Goal: Task Accomplishment & Management: Use online tool/utility

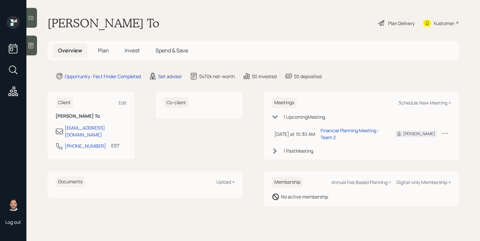
click at [171, 77] on div "Set advisor" at bounding box center [170, 76] width 24 height 7
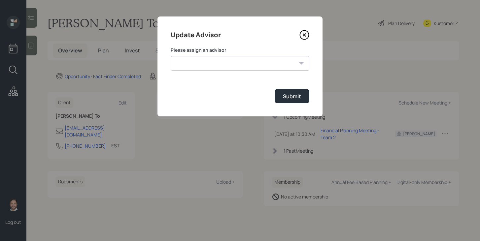
click at [215, 60] on select "Jonah Coleman Tyler End James DiStasi Treva Nostdahl Eric Schwartz Aleksandra S…" at bounding box center [240, 63] width 139 height 15
select select "bffa7908-1b2a-4c79-9bb6-f0ec9aed22d3"
click at [171, 56] on select "Jonah Coleman Tyler End James DiStasi Treva Nostdahl Eric Schwartz Aleksandra S…" at bounding box center [240, 63] width 139 height 15
click at [284, 96] on div "Submit" at bounding box center [292, 96] width 18 height 7
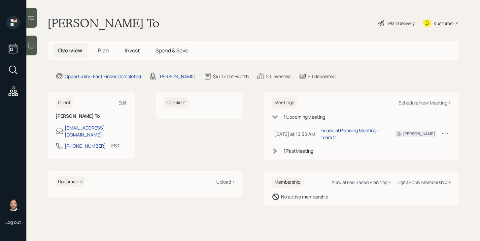
click at [102, 52] on span "Plan" at bounding box center [103, 50] width 11 height 7
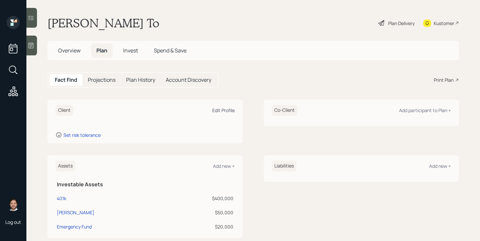
click at [220, 110] on div "Edit Profile" at bounding box center [223, 110] width 22 height 6
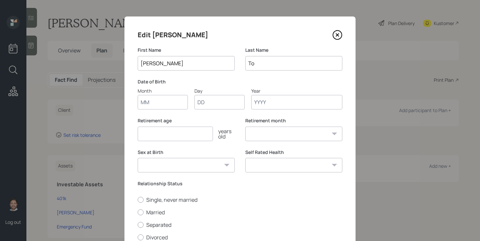
click at [157, 100] on input "Month" at bounding box center [163, 102] width 50 height 15
type input "02"
type input "14"
type input "1963"
select select "2"
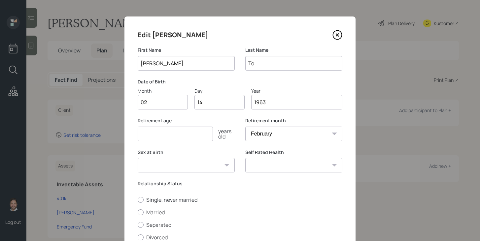
type input "1963"
click at [158, 134] on input "number" at bounding box center [175, 134] width 75 height 15
type input "60"
click at [185, 171] on select "Male Female Other / Prefer not to say" at bounding box center [186, 165] width 97 height 15
select select "male"
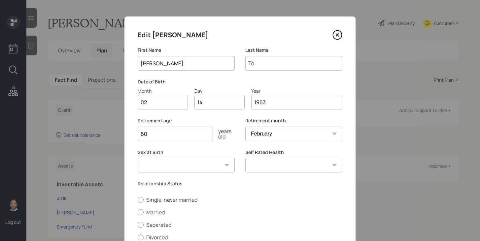
click at [138, 158] on select "Male Female Other / Prefer not to say" at bounding box center [186, 165] width 97 height 15
click at [278, 167] on select "Excellent Very Good Good Fair Poor" at bounding box center [293, 165] width 97 height 15
select select "fair"
click at [245, 158] on select "Excellent Very Good Good Fair Poor" at bounding box center [293, 165] width 97 height 15
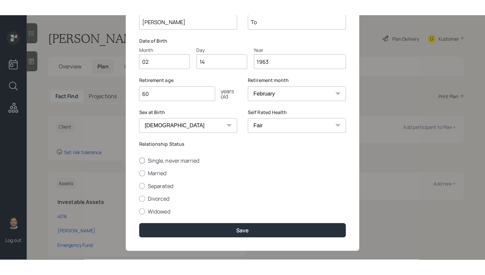
scroll to position [65, 0]
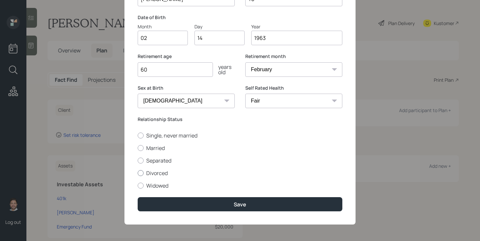
click at [158, 174] on label "Divorced" at bounding box center [240, 173] width 205 height 7
click at [138, 173] on input "Divorced" at bounding box center [137, 173] width 0 height 0
radio input "true"
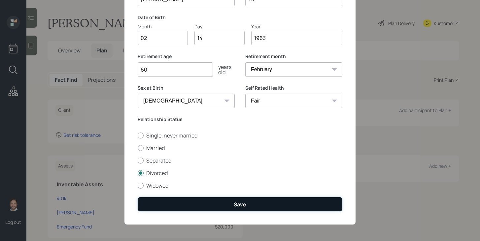
click at [190, 202] on button "Save" at bounding box center [240, 204] width 205 height 14
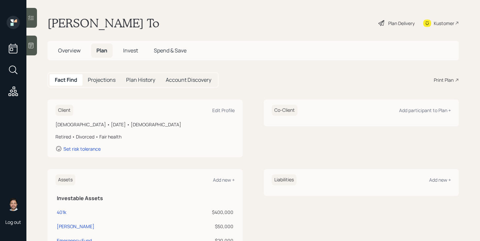
click at [398, 23] on div "Plan Delivery" at bounding box center [401, 23] width 26 height 7
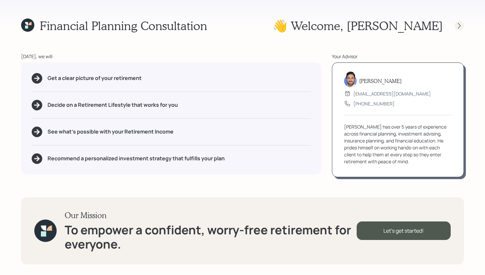
click at [460, 25] on icon at bounding box center [459, 25] width 7 height 7
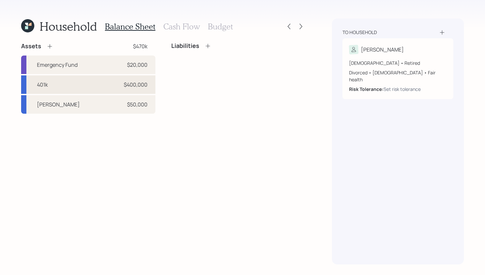
click at [49, 86] on div "401k $400,000" at bounding box center [88, 84] width 134 height 18
select select "company_sponsored"
select select "balanced"
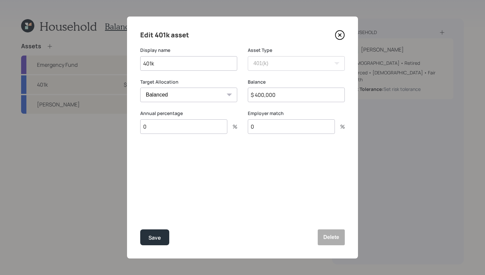
click at [143, 63] on input "401k" at bounding box center [188, 63] width 97 height 15
type input "Former 401k"
click at [158, 233] on div "Save" at bounding box center [155, 237] width 13 height 9
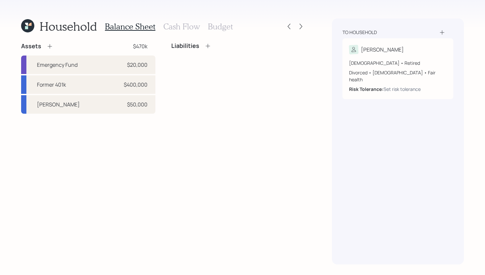
click at [51, 46] on icon at bounding box center [50, 46] width 7 height 7
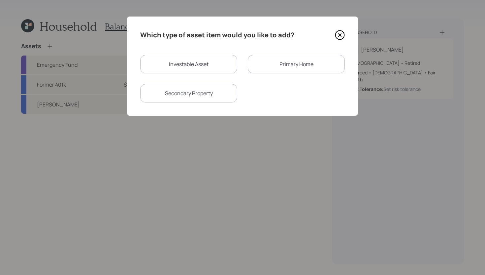
click at [303, 58] on div "Primary Home" at bounding box center [296, 64] width 97 height 18
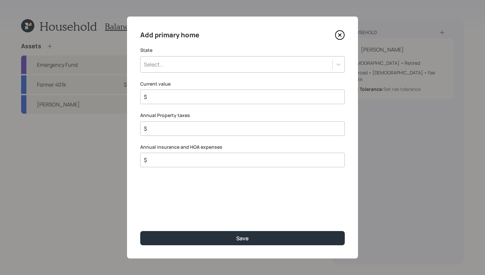
click at [337, 35] on icon at bounding box center [340, 35] width 10 height 10
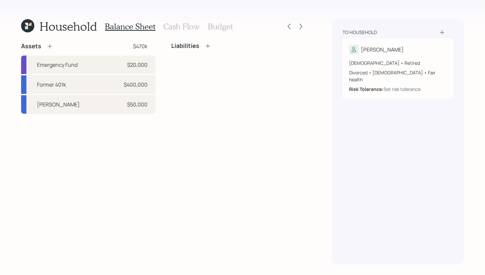
click at [48, 44] on icon at bounding box center [50, 46] width 7 height 7
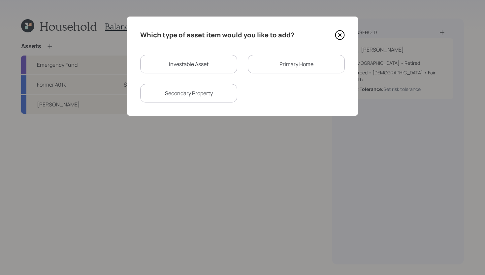
click at [260, 68] on div "Primary Home" at bounding box center [296, 64] width 97 height 18
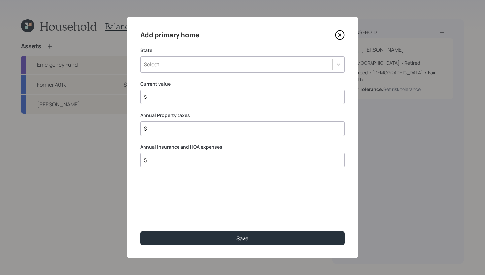
click at [213, 98] on input "$" at bounding box center [239, 97] width 193 height 8
type input "$ 500,000"
click at [268, 65] on div "Select..." at bounding box center [237, 64] width 192 height 11
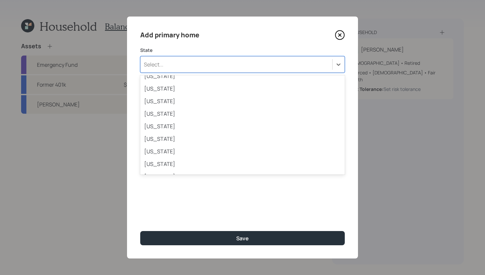
scroll to position [172, 0]
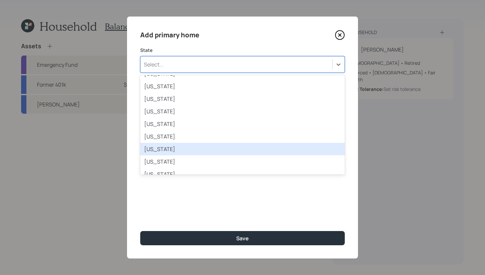
click at [195, 147] on div "Maryland" at bounding box center [242, 149] width 205 height 13
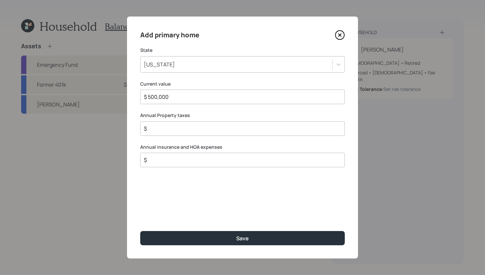
click at [195, 124] on input "$" at bounding box center [239, 128] width 193 height 8
click at [193, 127] on input "$" at bounding box center [239, 128] width 193 height 8
type input "$ 4,000"
click at [190, 159] on input "$" at bounding box center [239, 160] width 193 height 8
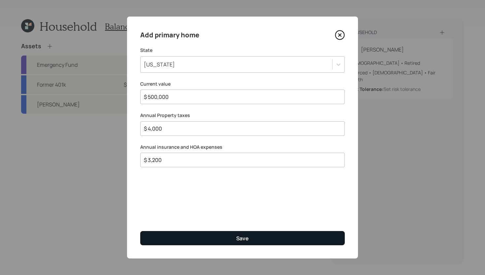
type input "$ 3,200"
click at [197, 239] on button "Save" at bounding box center [242, 238] width 205 height 14
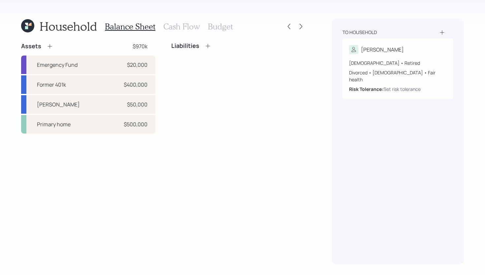
click at [183, 29] on h3 "Cash Flow" at bounding box center [181, 27] width 37 height 10
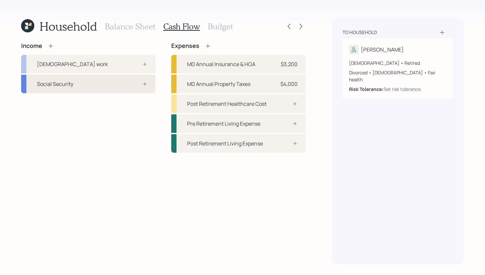
click at [112, 80] on div "Social Security" at bounding box center [88, 84] width 134 height 18
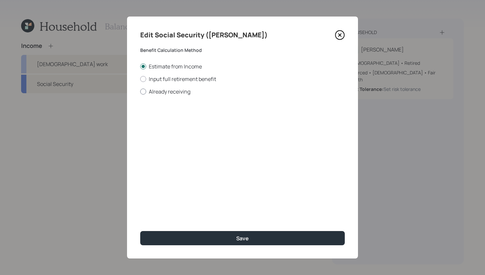
click at [170, 90] on label "Already receiving" at bounding box center [242, 91] width 205 height 7
click at [140, 91] on input "Already receiving" at bounding box center [140, 91] width 0 height 0
radio input "true"
click at [175, 119] on input "$" at bounding box center [242, 119] width 205 height 15
type input "$ 2,000"
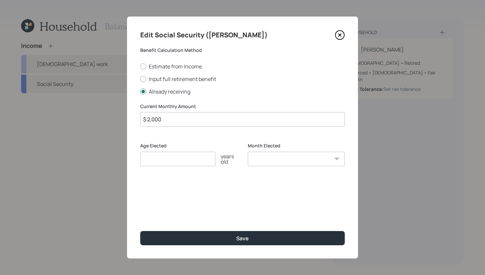
click at [176, 161] on input "number" at bounding box center [177, 159] width 75 height 15
type input "62"
click at [297, 160] on select "January February March April May June July August September October November De…" at bounding box center [296, 159] width 97 height 15
select select "1"
click at [248, 152] on select "January February March April May June July August September October November De…" at bounding box center [296, 159] width 97 height 15
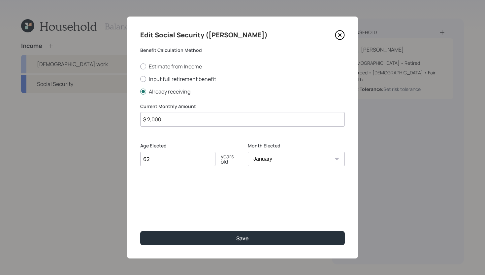
click at [166, 121] on input "$ 2,000" at bounding box center [242, 119] width 205 height 15
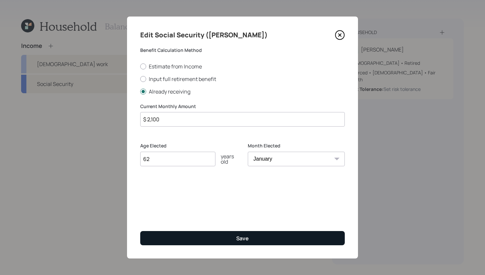
type input "$ 2,100"
click at [207, 234] on button "Save" at bounding box center [242, 238] width 205 height 14
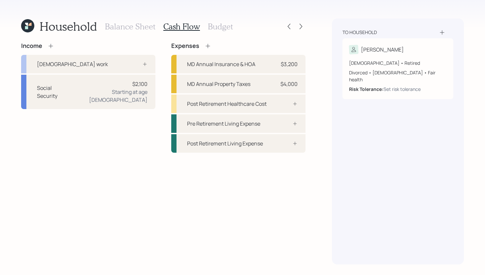
click at [51, 45] on icon at bounding box center [51, 46] width 7 height 7
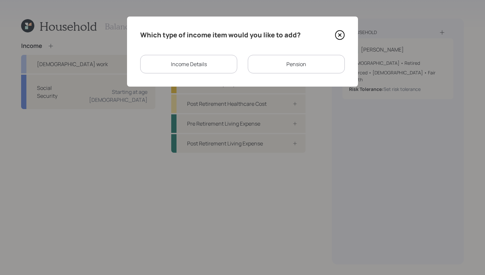
click at [288, 77] on div "Which type of income item would you like to add? Income Details Pension" at bounding box center [242, 52] width 231 height 70
click at [288, 71] on div "Pension" at bounding box center [296, 64] width 97 height 18
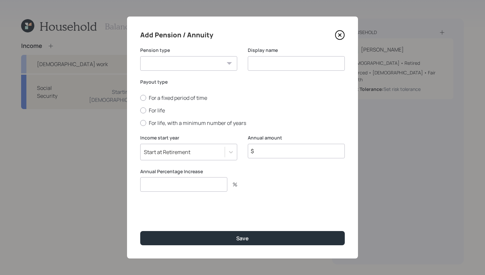
click at [215, 67] on select "Pension Annuity" at bounding box center [188, 63] width 97 height 15
select select "pension"
click at [140, 56] on select "Pension Annuity" at bounding box center [188, 63] width 97 height 15
click at [281, 61] on input at bounding box center [296, 63] width 97 height 15
type input "a"
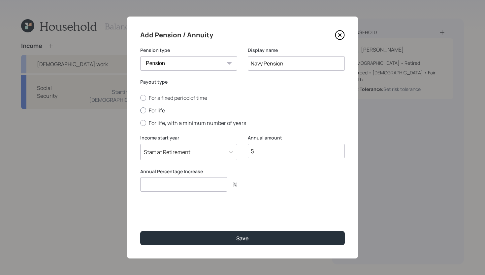
type input "Navy Pension"
click at [151, 112] on label "For life" at bounding box center [242, 110] width 205 height 7
click at [140, 111] on input "For life" at bounding box center [140, 110] width 0 height 0
radio input "true"
click at [205, 189] on input "number" at bounding box center [183, 184] width 87 height 15
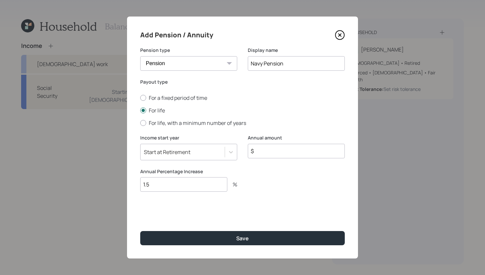
type input "1.5"
click at [274, 151] on input "$" at bounding box center [296, 151] width 97 height 15
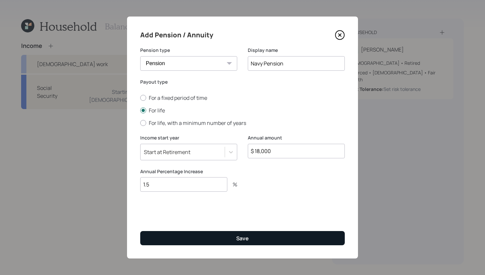
type input "$ 18,000"
click at [273, 235] on button "Save" at bounding box center [242, 238] width 205 height 14
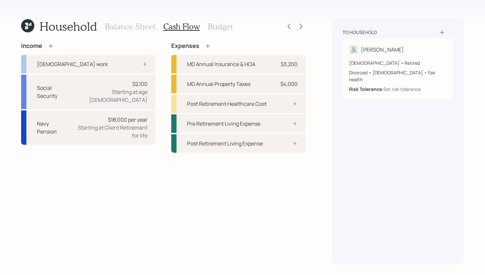
click at [51, 45] on icon at bounding box center [51, 46] width 4 height 4
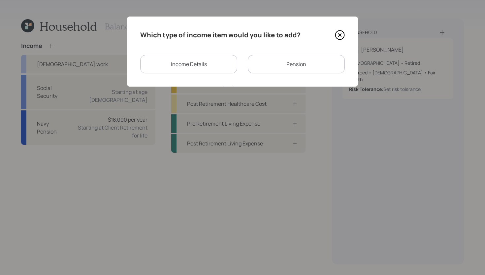
click at [284, 68] on div "Pension" at bounding box center [296, 64] width 97 height 18
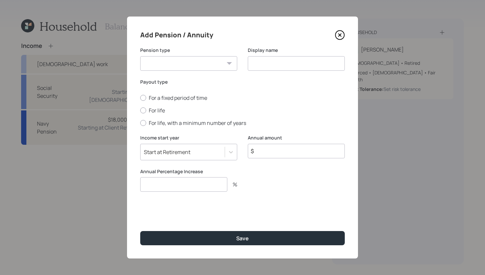
click at [201, 62] on select "Pension Annuity" at bounding box center [188, 63] width 97 height 15
click at [140, 56] on select "Pension Annuity" at bounding box center [188, 63] width 97 height 15
click at [197, 65] on select "Pension Annuity" at bounding box center [188, 63] width 97 height 15
select select "pension"
click at [140, 56] on select "Pension Annuity" at bounding box center [188, 63] width 97 height 15
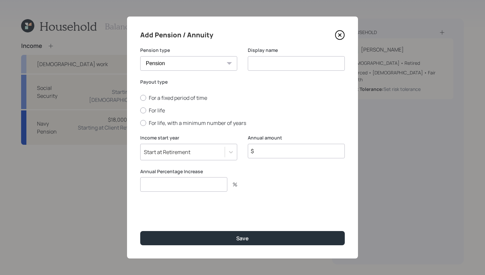
click at [275, 64] on input at bounding box center [296, 63] width 97 height 15
type input "Constellation Pension"
click at [155, 109] on label "For life" at bounding box center [242, 110] width 205 height 7
click at [140, 110] on input "For life" at bounding box center [140, 110] width 0 height 0
radio input "true"
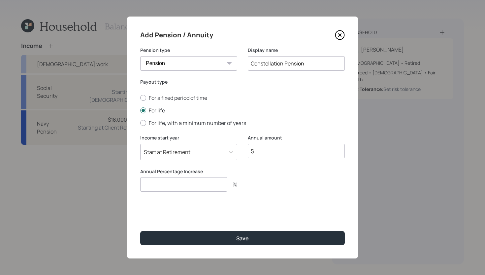
click at [275, 147] on input "$" at bounding box center [296, 151] width 97 height 15
type input "$ 21,600"
click at [215, 186] on input "number" at bounding box center [183, 184] width 87 height 15
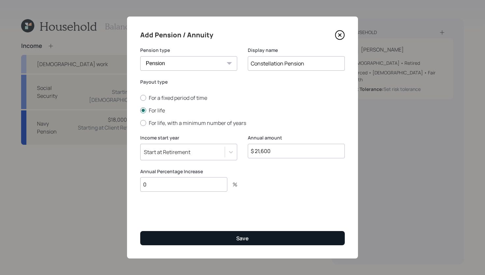
type input "0"
click at [219, 240] on button "Save" at bounding box center [242, 238] width 205 height 14
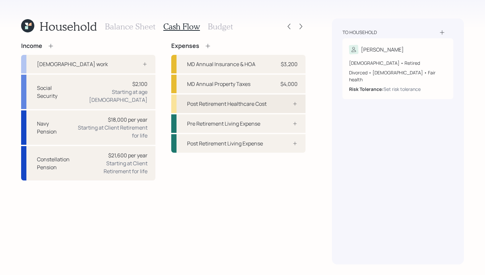
click at [273, 108] on div "Post Retirement Healthcare Cost" at bounding box center [238, 103] width 134 height 18
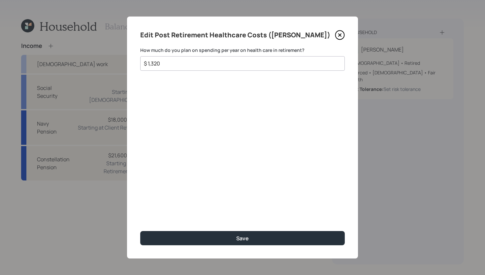
type input "$ 1,320"
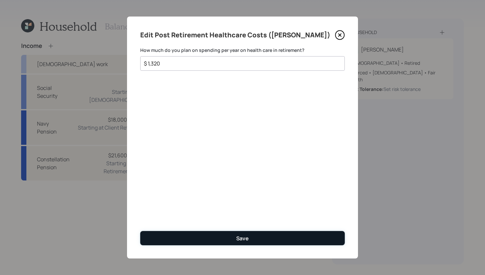
click at [201, 239] on button "Save" at bounding box center [242, 238] width 205 height 14
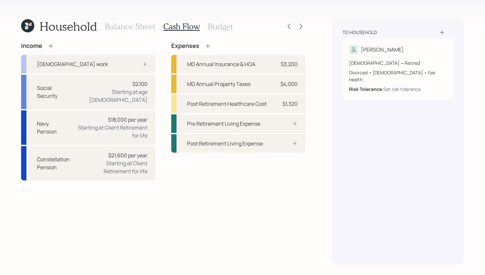
click at [220, 28] on h3 "Budget" at bounding box center [220, 27] width 25 height 10
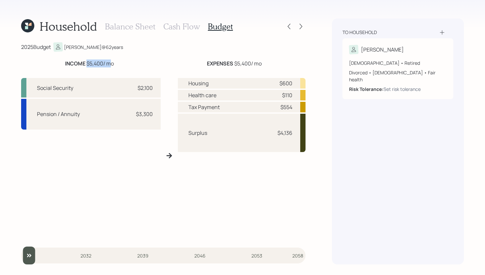
drag, startPoint x: 86, startPoint y: 63, endPoint x: 107, endPoint y: 62, distance: 20.8
click at [107, 62] on div "INCOME $5,400 / mo" at bounding box center [89, 63] width 49 height 8
click at [124, 53] on div "2025 Budget Fran @ 62 years INCOME $5,400 / mo EXPENSES $5,400 / mo Social Secu…" at bounding box center [163, 153] width 285 height 222
drag, startPoint x: 88, startPoint y: 62, endPoint x: 105, endPoint y: 61, distance: 16.9
click at [103, 61] on div "INCOME $5,400 / mo" at bounding box center [89, 63] width 49 height 8
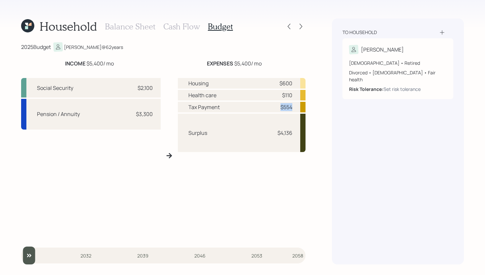
drag, startPoint x: 280, startPoint y: 110, endPoint x: 292, endPoint y: 109, distance: 12.6
click at [292, 109] on div "Tax Payment $554" at bounding box center [242, 107] width 128 height 11
click at [280, 84] on div "$600" at bounding box center [286, 83] width 13 height 8
drag, startPoint x: 282, startPoint y: 93, endPoint x: 294, endPoint y: 92, distance: 12.2
click at [294, 92] on div "Health care $110" at bounding box center [242, 95] width 128 height 11
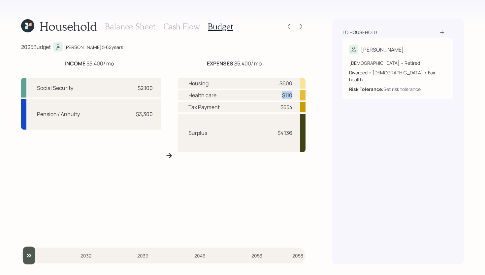
click at [294, 92] on div "Health care $110" at bounding box center [242, 95] width 128 height 11
drag, startPoint x: 218, startPoint y: 134, endPoint x: 186, endPoint y: 134, distance: 31.7
click at [186, 134] on div "Surplus $4,136" at bounding box center [242, 133] width 128 height 38
click at [185, 24] on h3 "Cash Flow" at bounding box center [181, 27] width 37 height 10
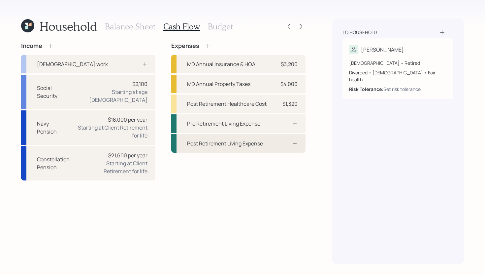
click at [262, 142] on div "Post Retirement Living Expense" at bounding box center [225, 143] width 76 height 8
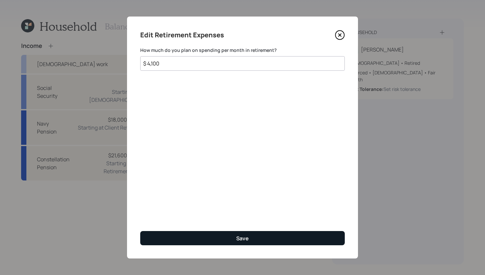
type input "$ 4,100"
click at [249, 236] on button "Save" at bounding box center [242, 238] width 205 height 14
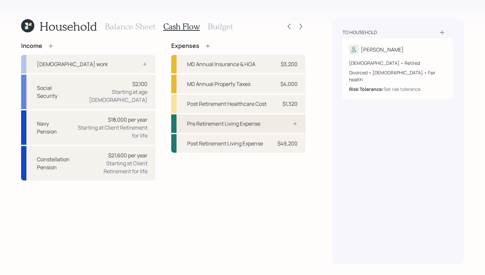
click at [269, 124] on div "Pre Retirement Living Expense" at bounding box center [238, 123] width 134 height 18
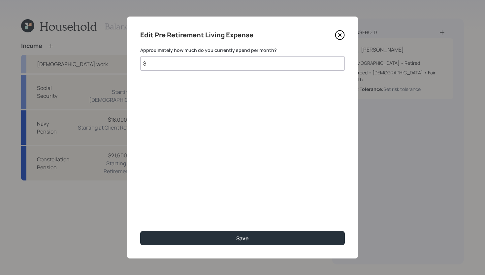
click at [247, 61] on input "$" at bounding box center [242, 63] width 205 height 15
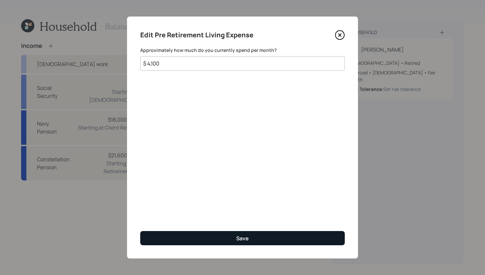
type input "$ 4,100"
click at [275, 238] on button "Save" at bounding box center [242, 238] width 205 height 14
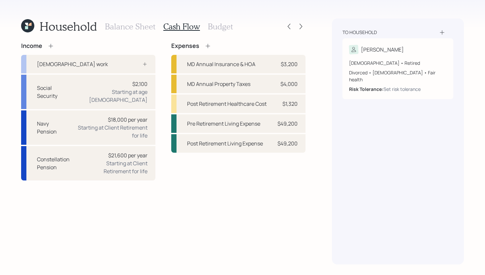
click at [137, 26] on h3 "Balance Sheet" at bounding box center [130, 27] width 51 height 10
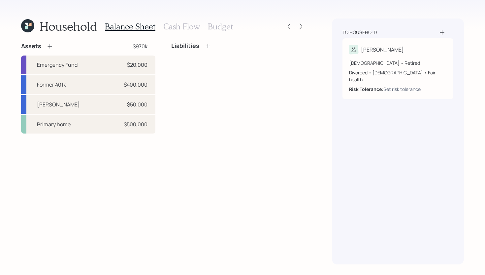
click at [190, 25] on h3 "Cash Flow" at bounding box center [181, 27] width 37 height 10
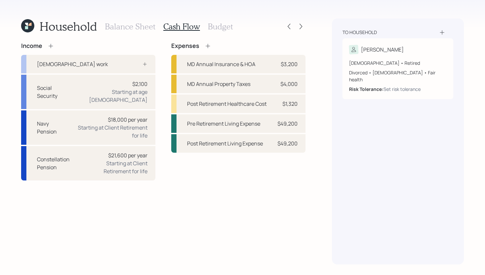
click at [222, 29] on h3 "Budget" at bounding box center [220, 27] width 25 height 10
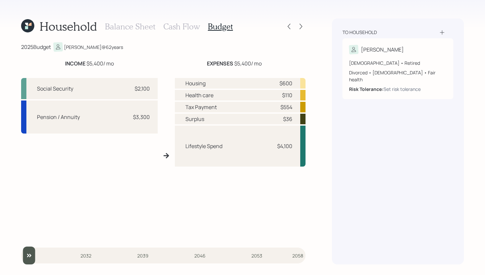
click at [184, 28] on h3 "Cash Flow" at bounding box center [181, 27] width 37 height 10
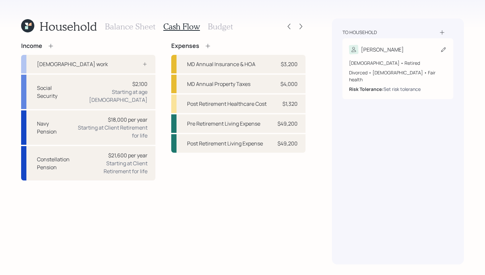
click at [399, 85] on div "Set risk tolerance" at bounding box center [402, 88] width 37 height 7
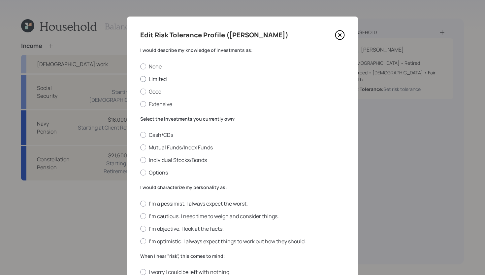
click at [162, 78] on label "Limited" at bounding box center [242, 78] width 205 height 7
click at [140, 79] on input "Limited" at bounding box center [140, 79] width 0 height 0
radio input "true"
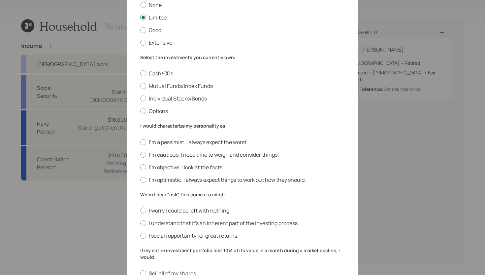
scroll to position [63, 0]
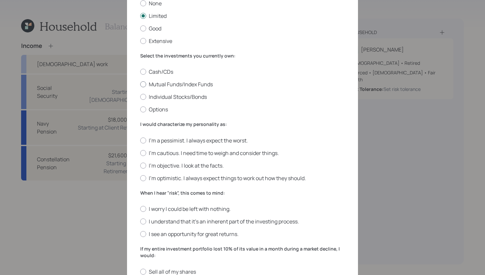
click at [202, 85] on label "Mutual Funds/Index Funds" at bounding box center [242, 84] width 205 height 7
click at [140, 84] on input "Mutual Funds/Index Funds" at bounding box center [140, 84] width 0 height 0
radio input "true"
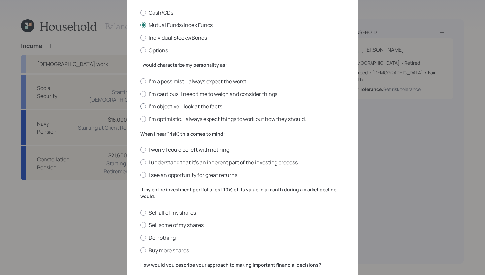
scroll to position [124, 0]
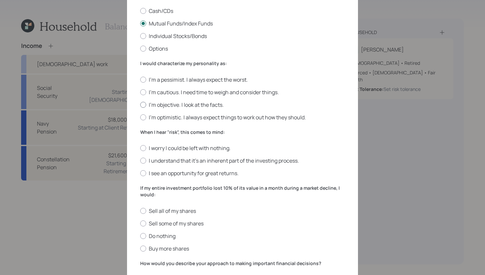
click at [162, 106] on label "I'm objective. I look at the facts." at bounding box center [242, 104] width 205 height 7
click at [140, 105] on input "I'm objective. I look at the facts." at bounding box center [140, 104] width 0 height 0
radio input "true"
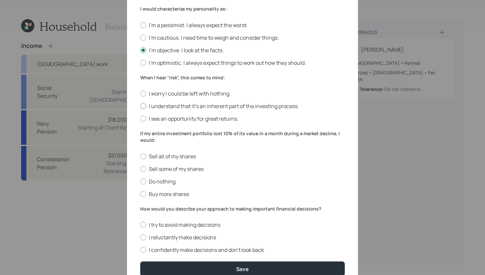
scroll to position [181, 0]
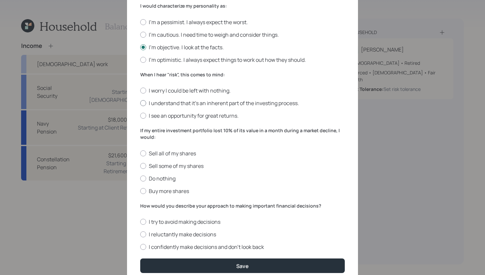
click at [188, 105] on label "I understand that it’s an inherent part of the investing process." at bounding box center [242, 102] width 205 height 7
click at [140, 103] on input "I understand that it’s an inherent part of the investing process." at bounding box center [140, 103] width 0 height 0
radio input "true"
click at [159, 180] on label "Do nothing" at bounding box center [242, 178] width 205 height 7
click at [140, 178] on input "Do nothing" at bounding box center [140, 178] width 0 height 0
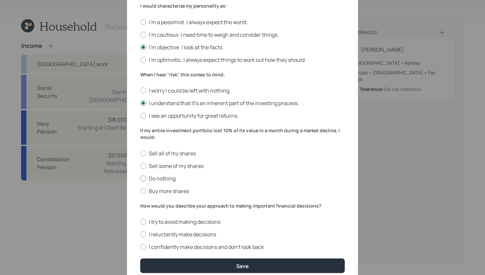
radio input "true"
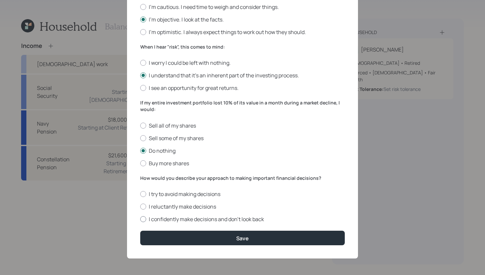
click at [179, 218] on label "I confidently make decisions and don’t look back" at bounding box center [242, 218] width 205 height 7
click at [140, 219] on input "I confidently make decisions and don’t look back" at bounding box center [140, 219] width 0 height 0
radio input "true"
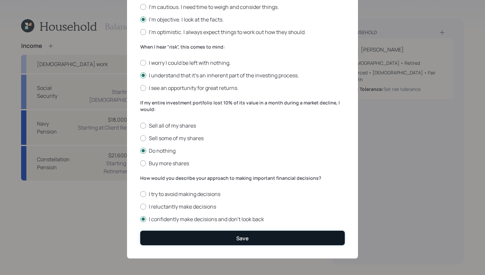
click at [180, 236] on button "Save" at bounding box center [242, 237] width 205 height 14
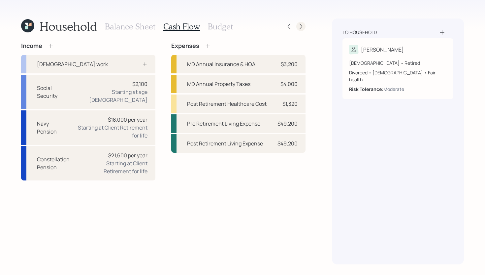
click at [302, 28] on icon at bounding box center [301, 26] width 7 height 7
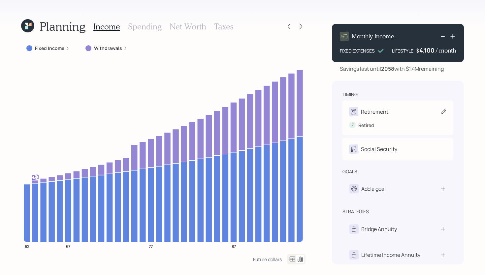
click at [395, 103] on div "Retirement F Retired" at bounding box center [398, 117] width 111 height 35
select select "2"
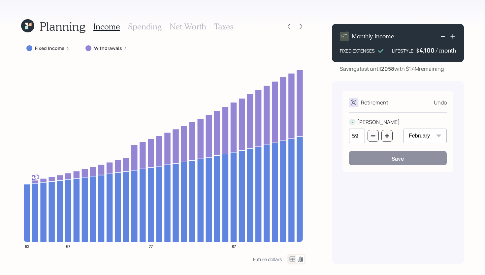
click at [412, 98] on div "Retirement Undo" at bounding box center [398, 102] width 98 height 9
click at [385, 90] on div "Retirement Undo F FRAN 59 January February March April May June July August Sep…" at bounding box center [398, 173] width 132 height 184
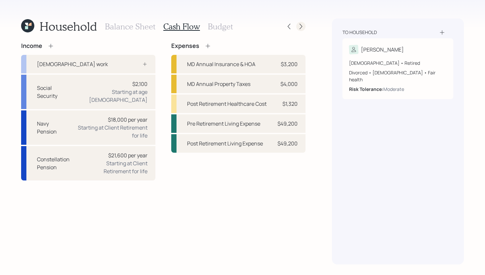
click at [302, 24] on icon at bounding box center [301, 26] width 7 height 7
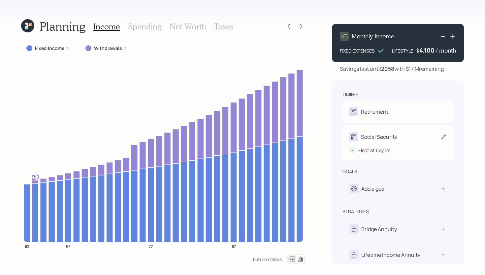
click at [393, 139] on div "Social Security" at bounding box center [379, 137] width 36 height 8
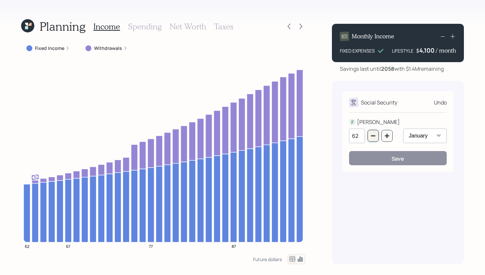
click at [372, 136] on icon "button" at bounding box center [373, 135] width 4 height 1
type input "61"
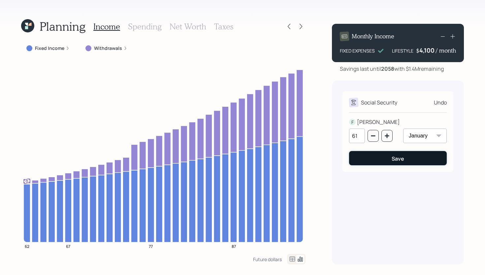
click at [375, 162] on button "Save" at bounding box center [398, 158] width 98 height 14
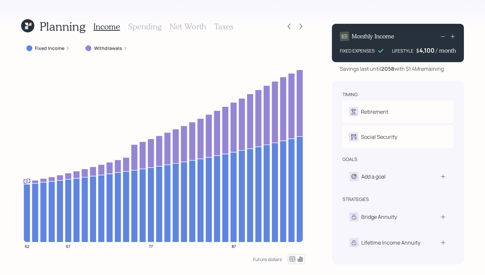
click at [111, 48] on label "Withdrawals" at bounding box center [108, 48] width 28 height 7
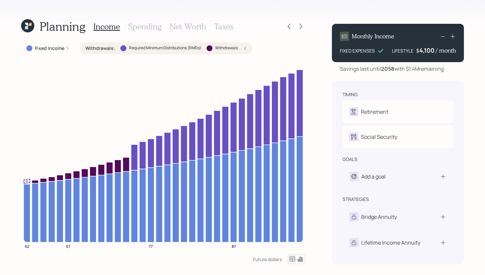
click at [111, 48] on label "Withdrawals :" at bounding box center [100, 48] width 30 height 7
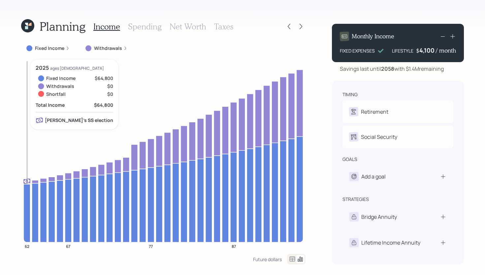
click at [26, 189] on icon at bounding box center [27, 213] width 7 height 58
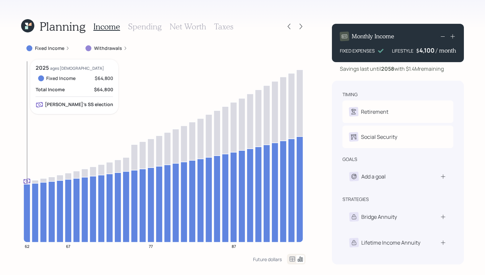
click at [26, 189] on icon at bounding box center [27, 213] width 7 height 58
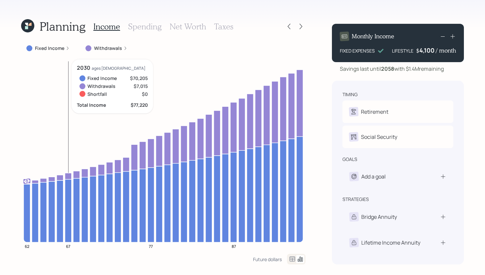
click at [67, 176] on icon at bounding box center [68, 176] width 7 height 6
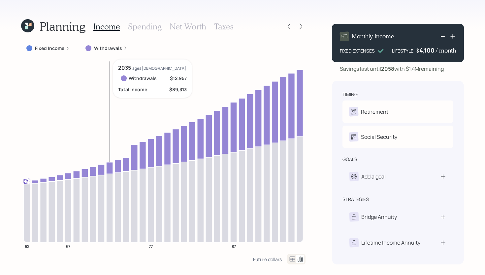
click at [111, 165] on icon at bounding box center [109, 168] width 7 height 12
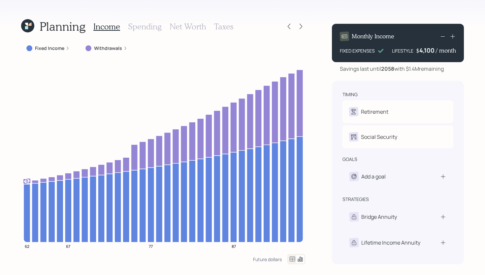
drag, startPoint x: 339, startPoint y: 69, endPoint x: 460, endPoint y: 65, distance: 121.2
click at [460, 65] on div "Savings last until 2058 with $1.4M remaining" at bounding box center [398, 69] width 132 height 8
click at [452, 68] on div "Savings last until 2058 with $1.4M remaining" at bounding box center [398, 69] width 132 height 8
click at [191, 30] on h3 "Net Worth" at bounding box center [188, 27] width 37 height 10
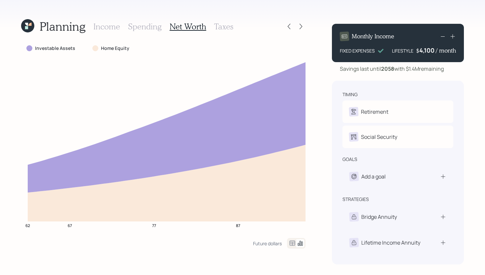
click at [145, 26] on h3 "Spending" at bounding box center [145, 27] width 34 height 10
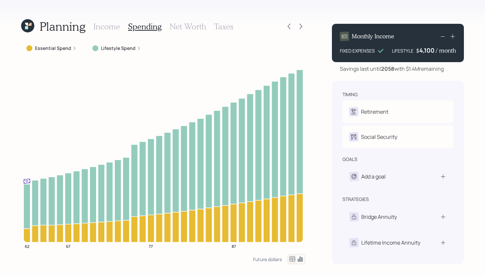
click at [110, 27] on h3 "Income" at bounding box center [106, 27] width 27 height 10
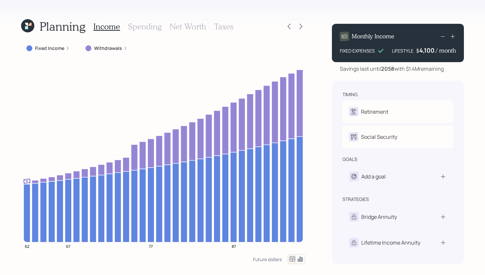
click at [149, 30] on h3 "Spending" at bounding box center [145, 27] width 34 height 10
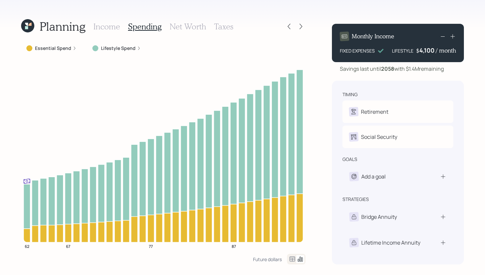
click at [174, 30] on h3 "Net Worth" at bounding box center [188, 27] width 37 height 10
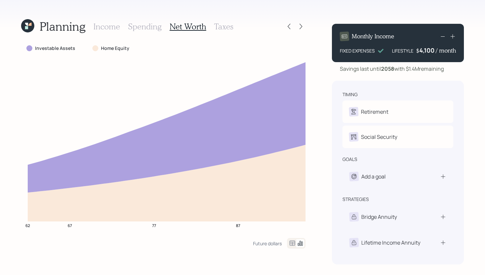
click at [118, 27] on h3 "Income" at bounding box center [106, 27] width 27 height 10
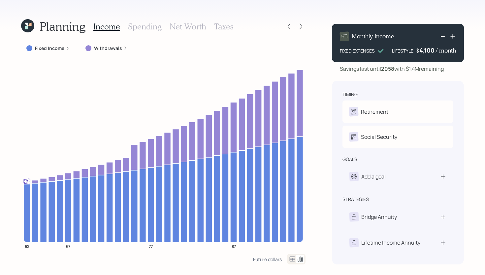
click at [223, 28] on h3 "Taxes" at bounding box center [223, 27] width 19 height 10
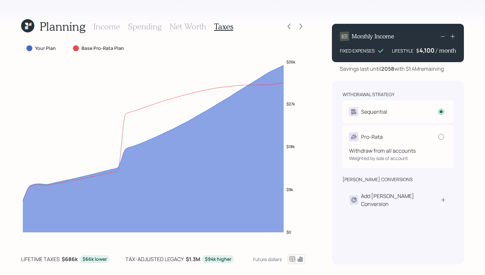
click at [440, 137] on div at bounding box center [441, 137] width 6 height 6
click at [438, 137] on input "radio" at bounding box center [438, 136] width 0 height 0
radio input "false"
radio input "true"
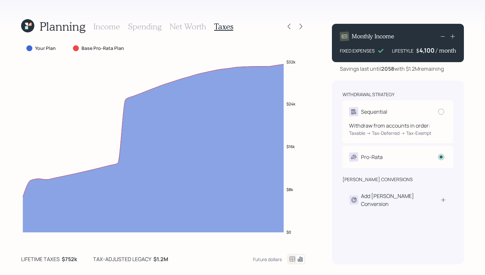
click at [425, 112] on div "Sequential" at bounding box center [398, 111] width 98 height 9
click at [442, 113] on div at bounding box center [441, 112] width 6 height 6
click at [438, 112] on input "radio" at bounding box center [438, 111] width 0 height 0
click at [443, 112] on div at bounding box center [441, 112] width 6 height 6
click at [438, 112] on input "radio" at bounding box center [438, 111] width 0 height 0
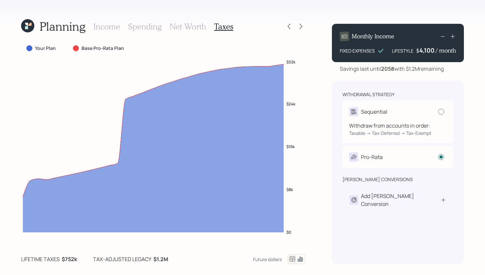
click at [443, 112] on div at bounding box center [441, 112] width 6 height 6
click at [438, 112] on input "radio" at bounding box center [438, 111] width 0 height 0
click at [443, 112] on div at bounding box center [441, 112] width 6 height 6
click at [438, 112] on input "radio" at bounding box center [438, 111] width 0 height 0
click at [443, 112] on div at bounding box center [441, 112] width 6 height 6
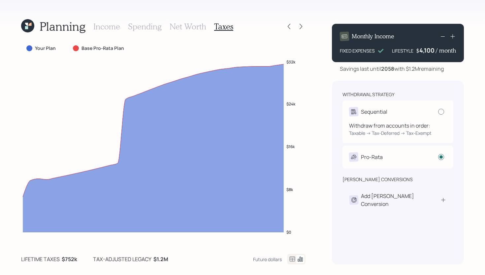
click at [438, 112] on input "radio" at bounding box center [438, 111] width 0 height 0
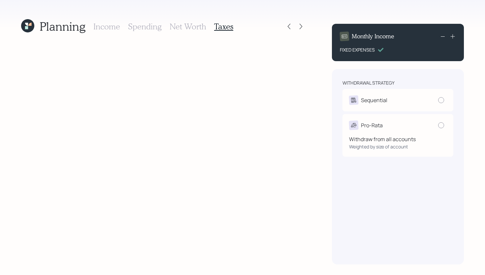
radio input "true"
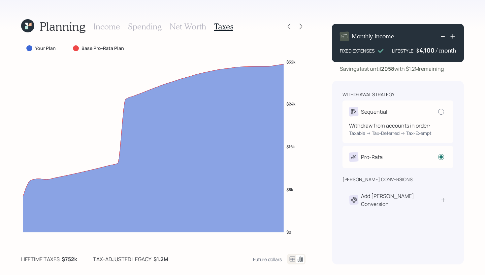
click at [440, 110] on div at bounding box center [441, 112] width 6 height 6
click at [438, 111] on input "radio" at bounding box center [438, 111] width 0 height 0
radio input "true"
radio input "false"
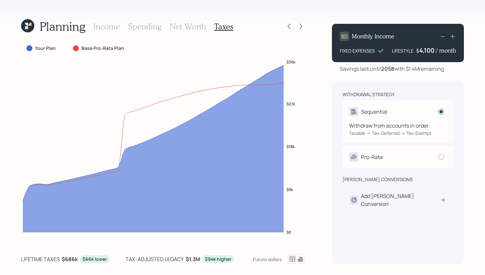
click at [441, 112] on div at bounding box center [441, 111] width 3 height 3
click at [438, 112] on input "radio" at bounding box center [438, 111] width 0 height 0
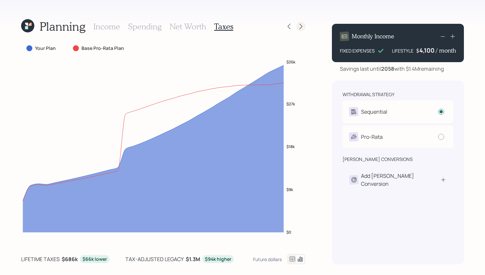
click at [300, 24] on icon at bounding box center [301, 26] width 7 height 7
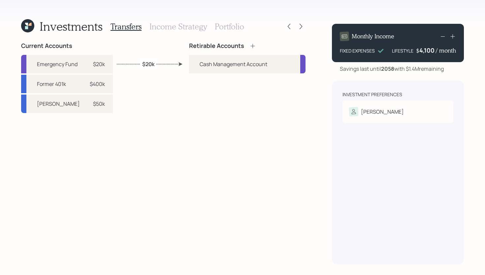
click at [253, 46] on icon at bounding box center [253, 46] width 7 height 7
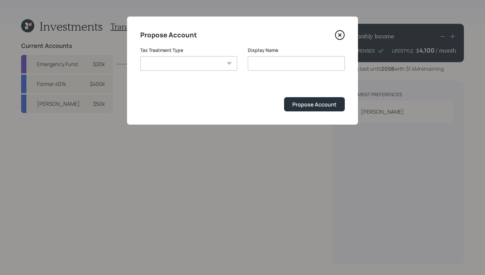
click at [205, 69] on select "Roth Taxable Traditional" at bounding box center [188, 63] width 97 height 15
select select "roth"
click at [140, 56] on select "Roth Taxable Traditional" at bounding box center [188, 63] width 97 height 15
click at [265, 64] on input "Roth" at bounding box center [296, 63] width 97 height 15
type input "[PERSON_NAME]"
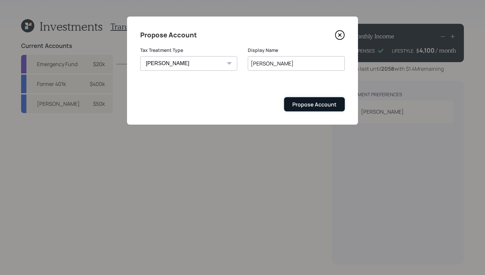
click at [315, 108] on div "Propose Account" at bounding box center [314, 104] width 44 height 7
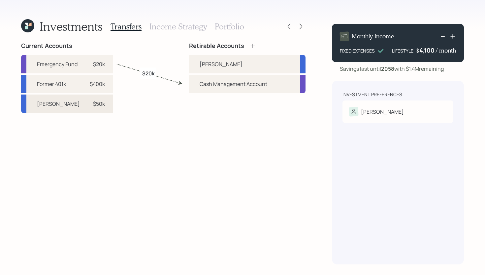
click at [96, 110] on div "Roth IRA $50k" at bounding box center [67, 103] width 92 height 18
click at [202, 64] on div "[PERSON_NAME]" at bounding box center [221, 64] width 43 height 8
select select "f589aa18-9010-4125-ae55-7e4382ca3043"
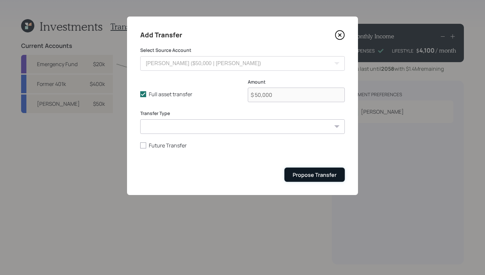
click at [309, 174] on div "Propose Transfer" at bounding box center [315, 174] width 44 height 7
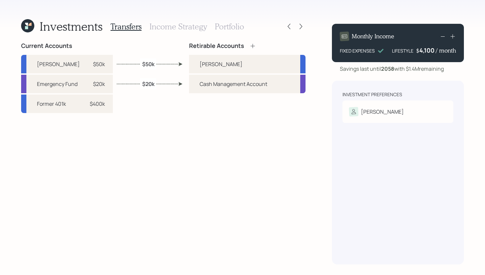
click at [254, 45] on icon at bounding box center [253, 46] width 7 height 7
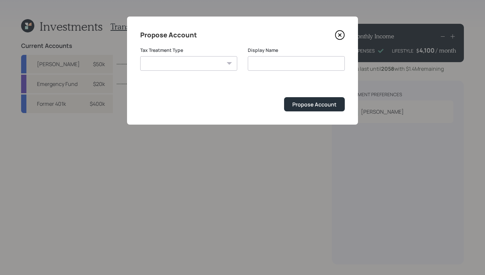
click at [223, 59] on select "Roth Taxable Traditional" at bounding box center [188, 63] width 97 height 15
select select "traditional"
click at [140, 56] on select "Roth Taxable Traditional" at bounding box center [188, 63] width 97 height 15
click at [297, 65] on input "Traditional" at bounding box center [296, 63] width 97 height 15
type input "Traditional IRA"
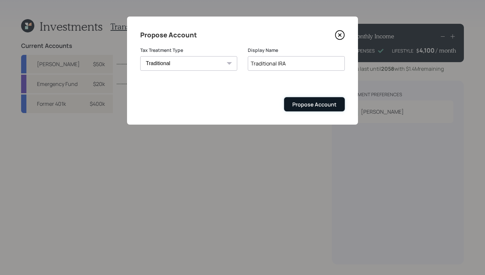
click at [329, 108] on div "Propose Account" at bounding box center [314, 104] width 44 height 7
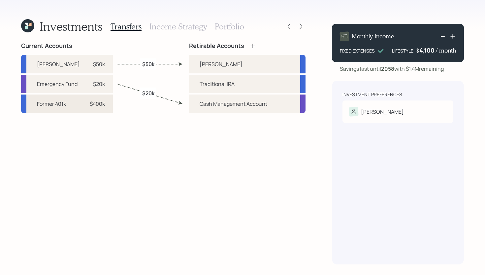
click at [86, 105] on div "$400k" at bounding box center [95, 104] width 20 height 8
click at [189, 84] on div "Traditional IRA" at bounding box center [247, 84] width 117 height 18
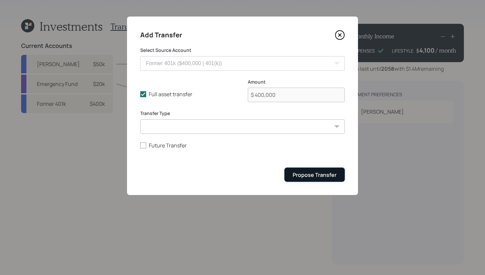
click at [307, 172] on div "Propose Transfer" at bounding box center [315, 174] width 44 height 7
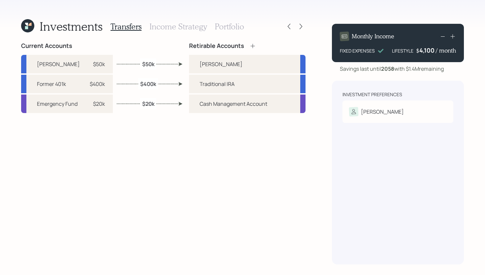
click at [162, 28] on h3 "Income Strategy" at bounding box center [178, 27] width 57 height 10
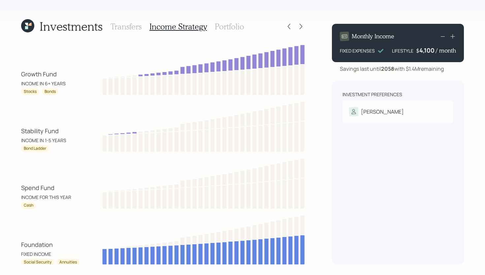
click at [129, 24] on h3 "Transfers" at bounding box center [126, 27] width 31 height 10
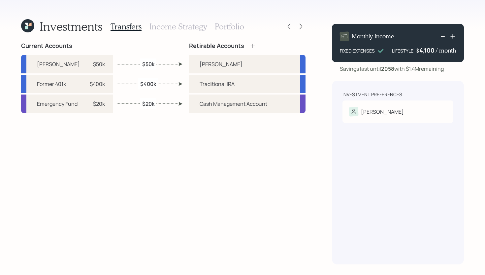
click at [163, 28] on h3 "Income Strategy" at bounding box center [178, 27] width 57 height 10
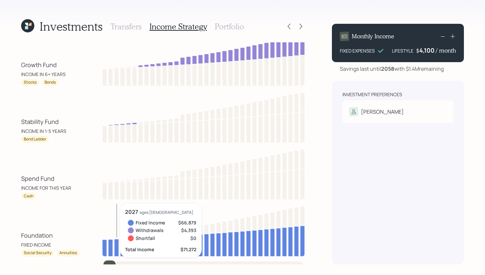
scroll to position [23, 0]
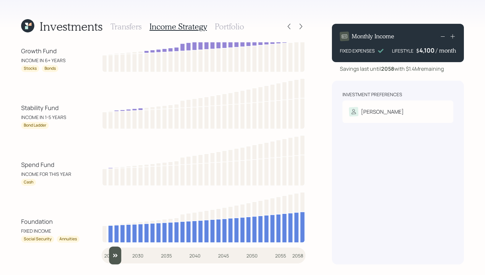
click at [110, 256] on input "slider" at bounding box center [204, 255] width 204 height 18
click at [119, 254] on input "slider" at bounding box center [204, 255] width 204 height 18
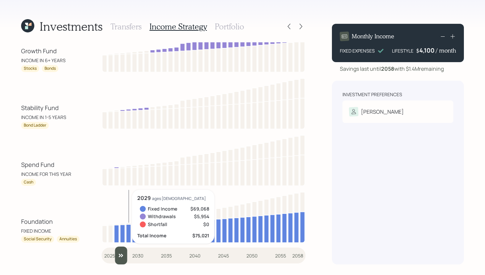
scroll to position [23, 0]
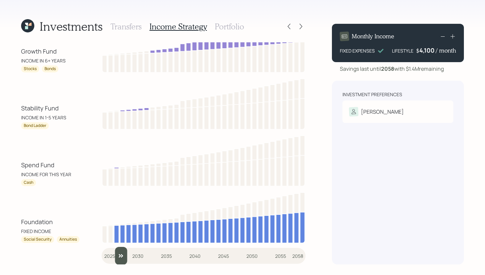
type input "2028"
click at [124, 252] on input "slider" at bounding box center [204, 256] width 204 height 18
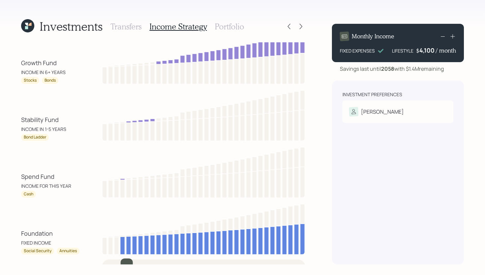
scroll to position [0, 0]
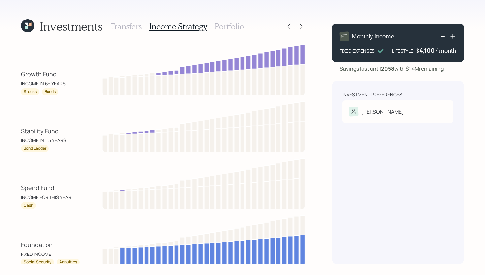
click at [227, 27] on h3 "Portfolio" at bounding box center [229, 27] width 29 height 10
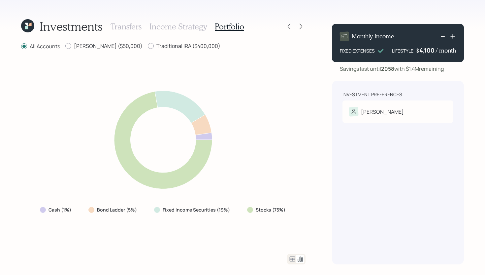
click at [291, 255] on icon at bounding box center [292, 259] width 8 height 8
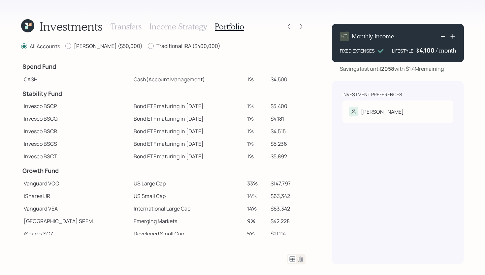
click at [245, 80] on td "1%" at bounding box center [256, 79] width 23 height 13
drag, startPoint x: 246, startPoint y: 80, endPoint x: 233, endPoint y: 80, distance: 12.9
click at [233, 80] on tr "CASH Cash (Account Management) 1% $4,500" at bounding box center [163, 79] width 285 height 13
click at [232, 80] on td "Cash (Account Management)" at bounding box center [188, 79] width 114 height 13
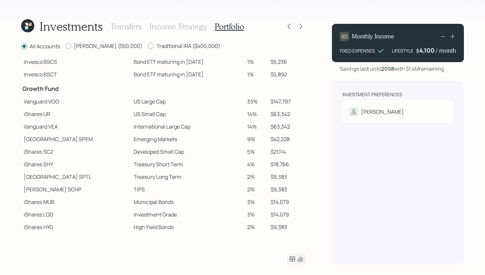
scroll to position [92, 0]
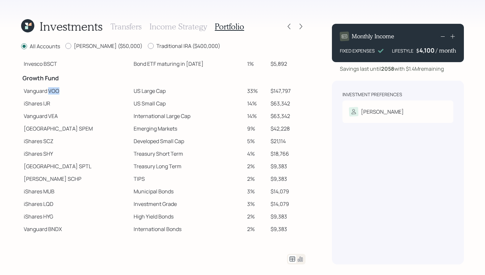
drag, startPoint x: 48, startPoint y: 91, endPoint x: 61, endPoint y: 91, distance: 13.2
click at [61, 91] on td "Vanguard VOO" at bounding box center [76, 90] width 110 height 13
click at [288, 28] on icon at bounding box center [289, 26] width 7 height 7
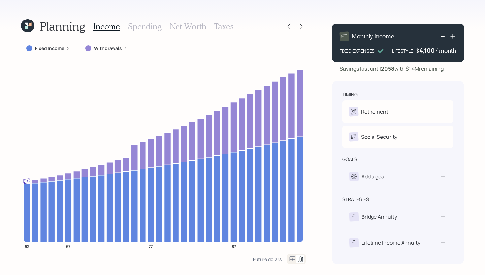
click at [228, 29] on h3 "Taxes" at bounding box center [223, 27] width 19 height 10
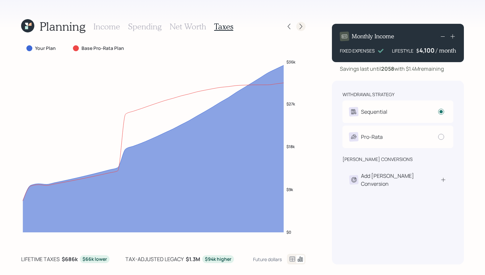
click at [301, 26] on icon at bounding box center [301, 26] width 7 height 7
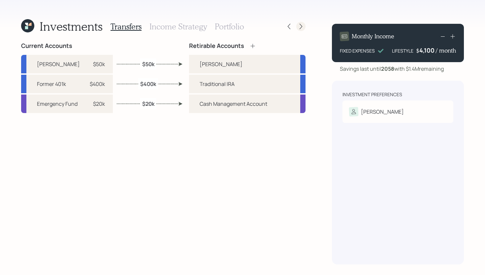
click at [300, 27] on icon at bounding box center [301, 26] width 7 height 7
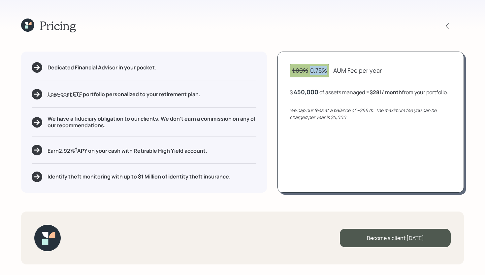
drag, startPoint x: 310, startPoint y: 70, endPoint x: 326, endPoint y: 68, distance: 16.0
click at [326, 68] on div "1.00% 0.75%" at bounding box center [309, 70] width 35 height 9
click at [381, 59] on div "1.00% 0.75% AUM Fee per year $ 450,000 of assets managed ≈ $281 / month from yo…" at bounding box center [371, 121] width 186 height 141
click at [31, 25] on icon at bounding box center [27, 24] width 13 height 13
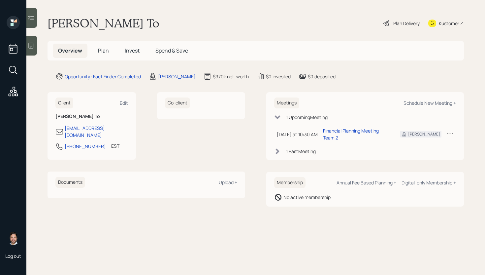
click at [404, 28] on div "Plan Delivery" at bounding box center [402, 23] width 38 height 15
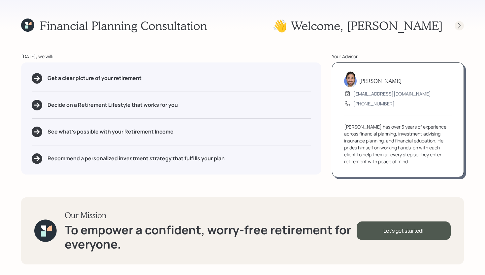
click at [463, 28] on div at bounding box center [453, 25] width 21 height 9
click at [461, 27] on icon at bounding box center [459, 25] width 7 height 7
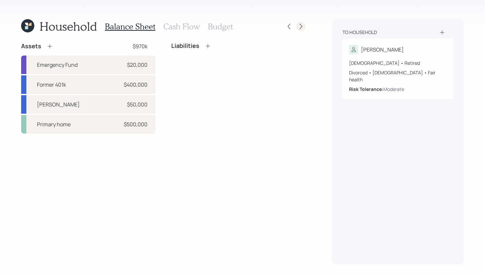
click at [300, 26] on icon at bounding box center [301, 26] width 7 height 7
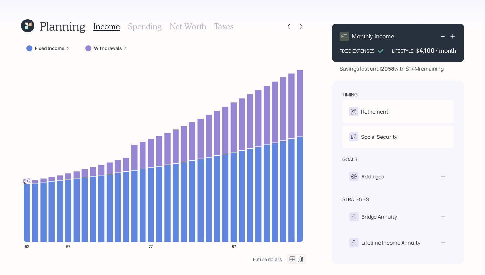
click at [190, 25] on h3 "Net Worth" at bounding box center [188, 27] width 37 height 10
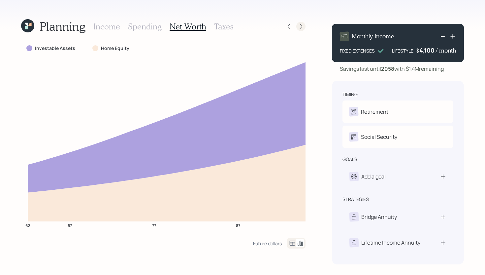
click at [300, 30] on div at bounding box center [300, 26] width 9 height 9
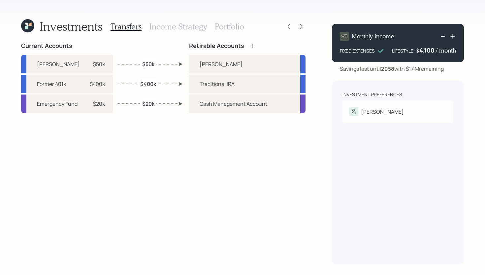
click at [300, 30] on div at bounding box center [300, 26] width 9 height 9
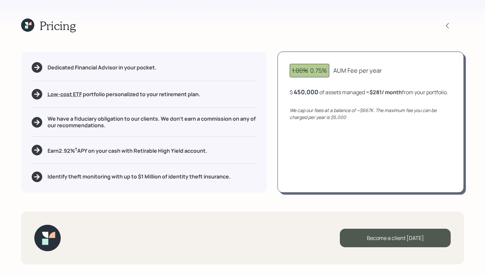
click at [313, 91] on div "450,000" at bounding box center [306, 92] width 25 height 8
click at [313, 91] on div "450000" at bounding box center [305, 92] width 23 height 8
click at [329, 135] on div "1.00% 0.75% AUM Fee per year $ 700000 of assets managed ≈ $281 / month from you…" at bounding box center [371, 121] width 186 height 141
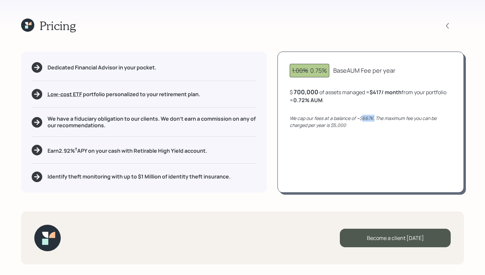
drag, startPoint x: 362, startPoint y: 117, endPoint x: 375, endPoint y: 117, distance: 12.2
click at [375, 117] on icon "We cap our fees at a balance of ~$667K. The maximum fee you can be charged per …" at bounding box center [363, 121] width 147 height 13
click at [350, 123] on div "We cap our fees at a balance of ~$667K. The maximum fee you can be charged per …" at bounding box center [371, 122] width 162 height 14
drag, startPoint x: 348, startPoint y: 123, endPoint x: 326, endPoint y: 124, distance: 21.5
click at [326, 124] on div "We cap our fees at a balance of ~$667K. The maximum fee you can be charged per …" at bounding box center [371, 122] width 162 height 14
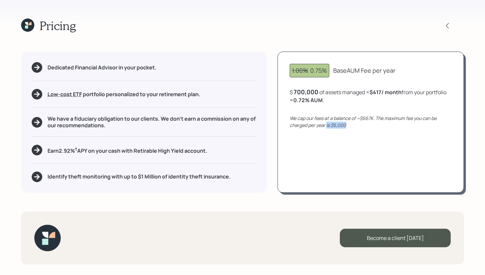
click at [349, 141] on div "1.00% 0.75% Base AUM Fee per year $ 700,000 of assets managed ≈ $417 / month fr…" at bounding box center [371, 121] width 186 height 141
click at [310, 97] on b "0.72 % AUM" at bounding box center [307, 99] width 29 height 7
click at [310, 95] on div "700,000" at bounding box center [306, 92] width 25 height 8
click at [310, 95] on div "700000" at bounding box center [305, 92] width 23 height 8
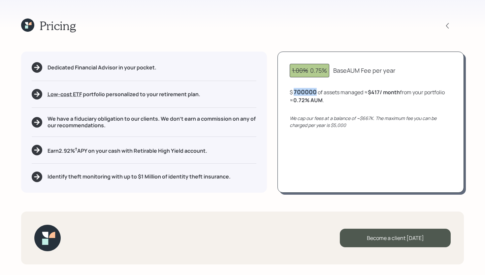
click at [310, 95] on div "700000" at bounding box center [305, 92] width 23 height 8
click at [328, 157] on div "1.00% 0.75% Base AUM Fee per year $ 450000 of assets managed ≈ $417 / month fro…" at bounding box center [371, 121] width 186 height 141
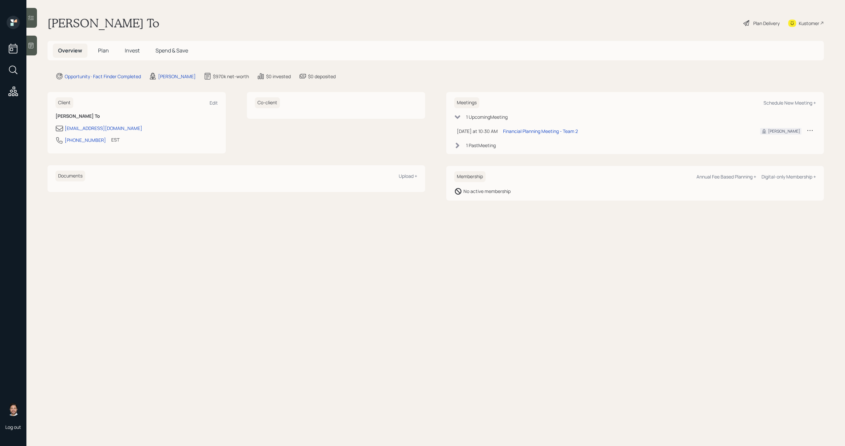
click at [100, 53] on span "Plan" at bounding box center [103, 50] width 11 height 7
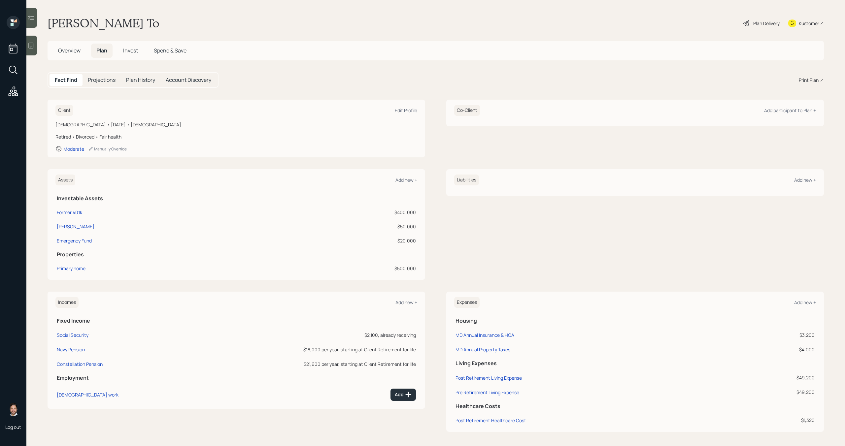
click at [815, 78] on div "Print Plan" at bounding box center [809, 80] width 20 height 7
click at [61, 57] on h5 "Overview" at bounding box center [69, 51] width 33 height 14
